Goal: Task Accomplishment & Management: Use online tool/utility

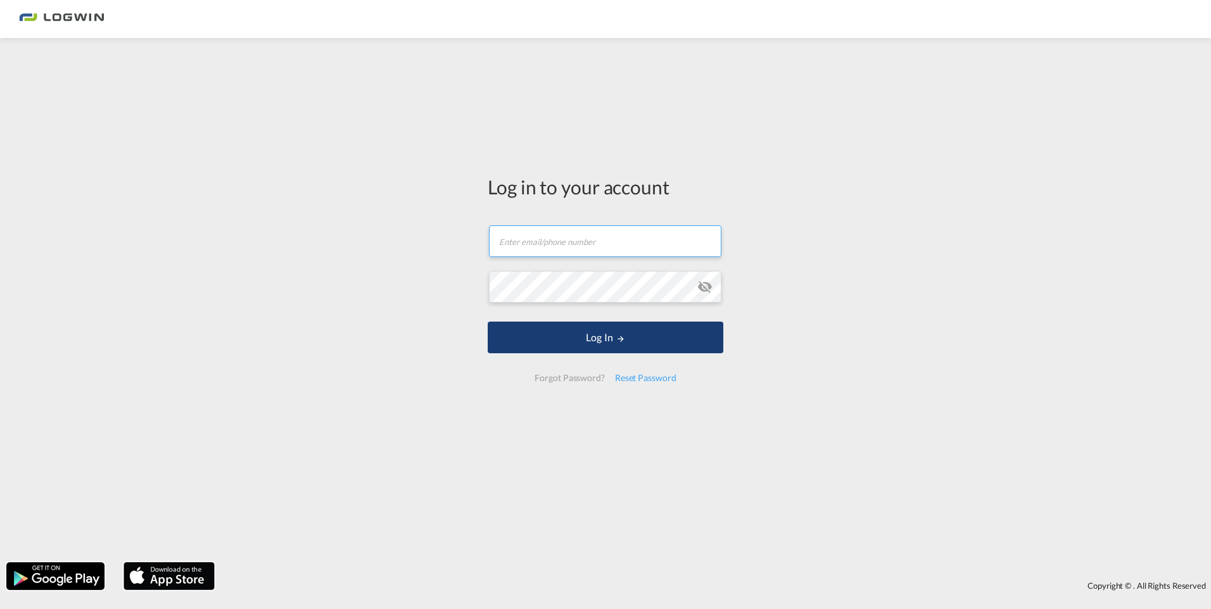
type input "[PERSON_NAME][EMAIL_ADDRESS][PERSON_NAME][DOMAIN_NAME]"
click at [615, 336] on button "Log In" at bounding box center [606, 338] width 236 height 32
